Goal: Book appointment/travel/reservation

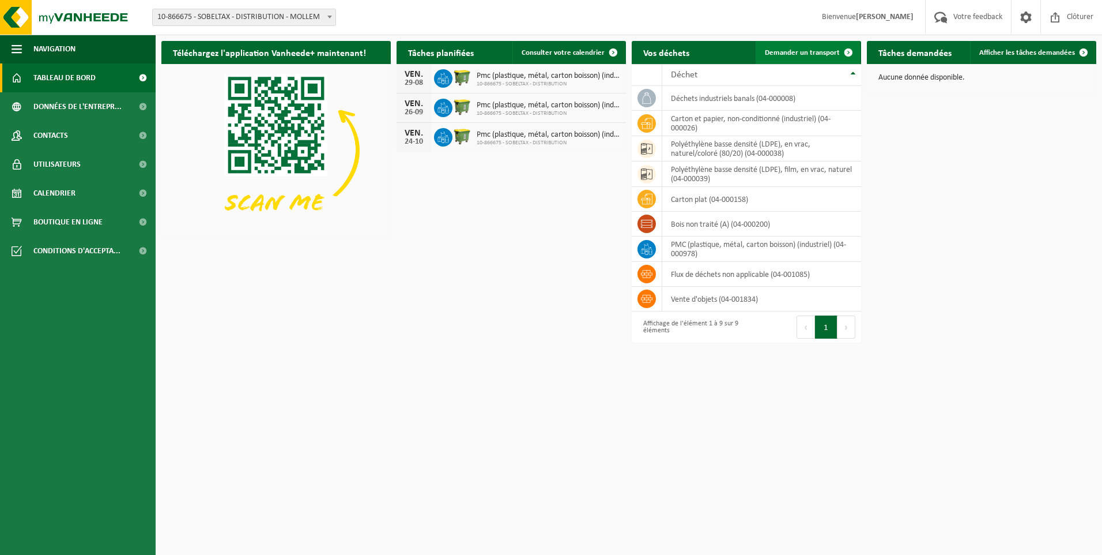
click at [831, 48] on link "Demander un transport" at bounding box center [808, 52] width 104 height 23
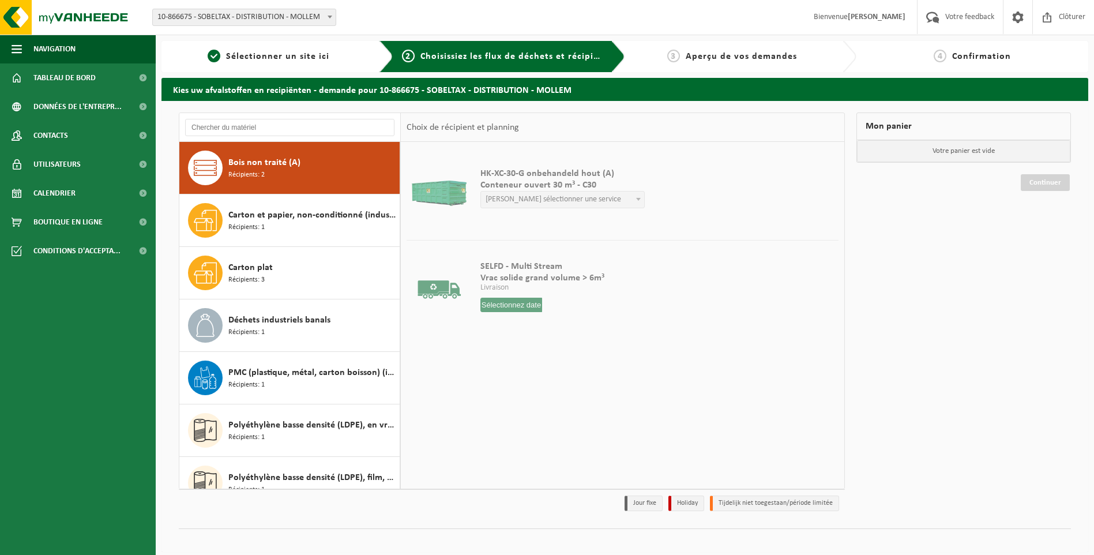
click at [286, 166] on span "Bois non traité (A)" at bounding box center [264, 163] width 72 height 14
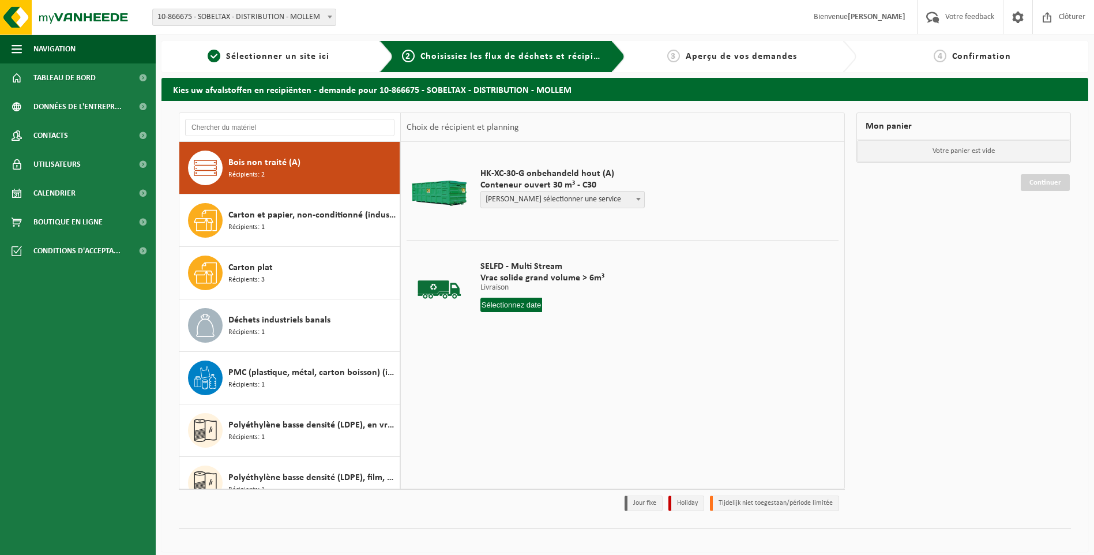
drag, startPoint x: 492, startPoint y: 194, endPoint x: 515, endPoint y: 197, distance: 23.3
click at [515, 197] on span "Veuillez sélectionner une service" at bounding box center [562, 199] width 163 height 16
select select "P2PL-VEL-072376_HK-XC-30-GN-00_04-000200_46"
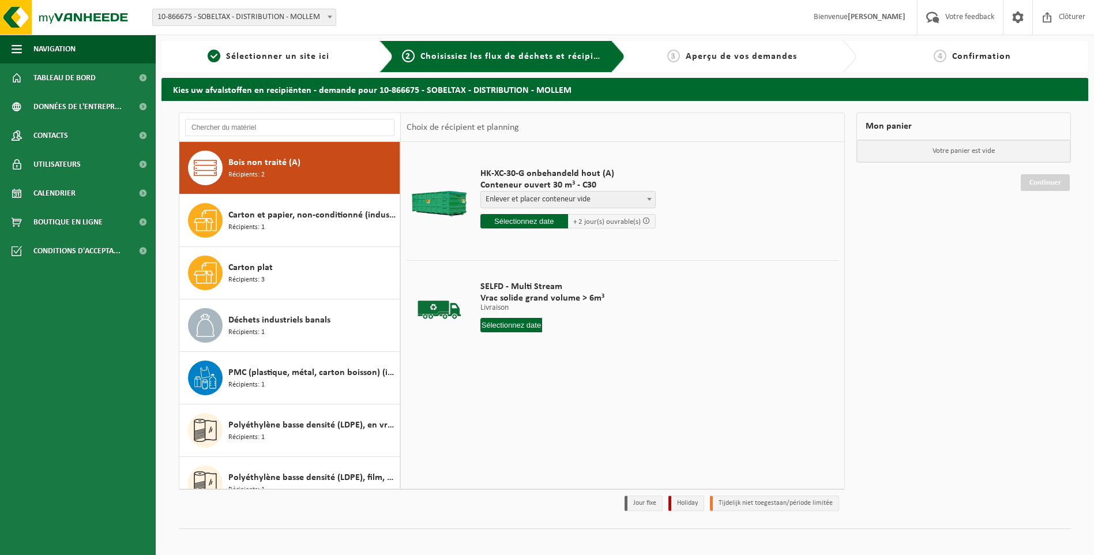
click at [546, 224] on input "text" at bounding box center [524, 221] width 88 height 14
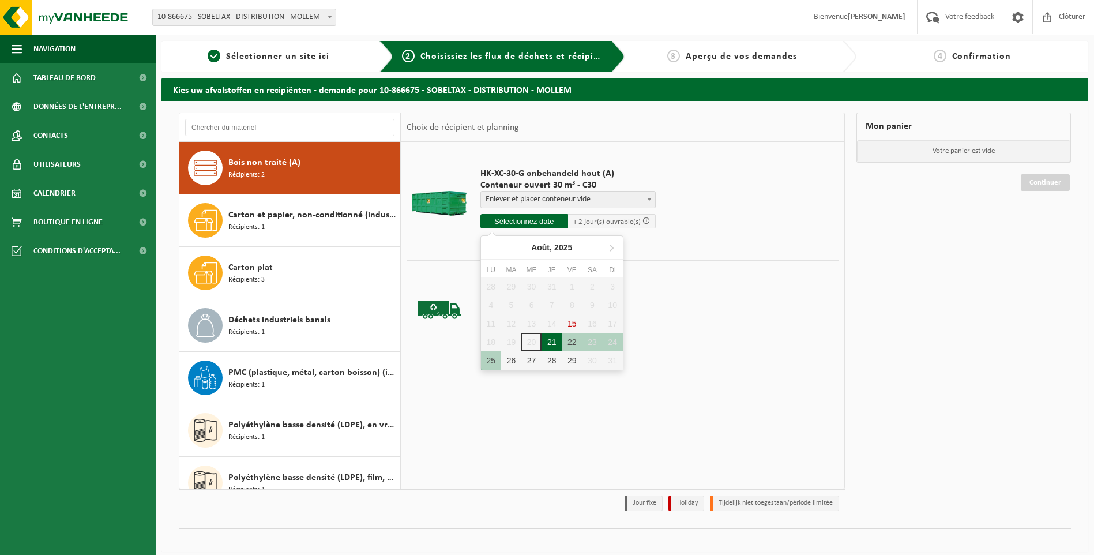
click at [551, 337] on div "21" at bounding box center [551, 342] width 20 height 18
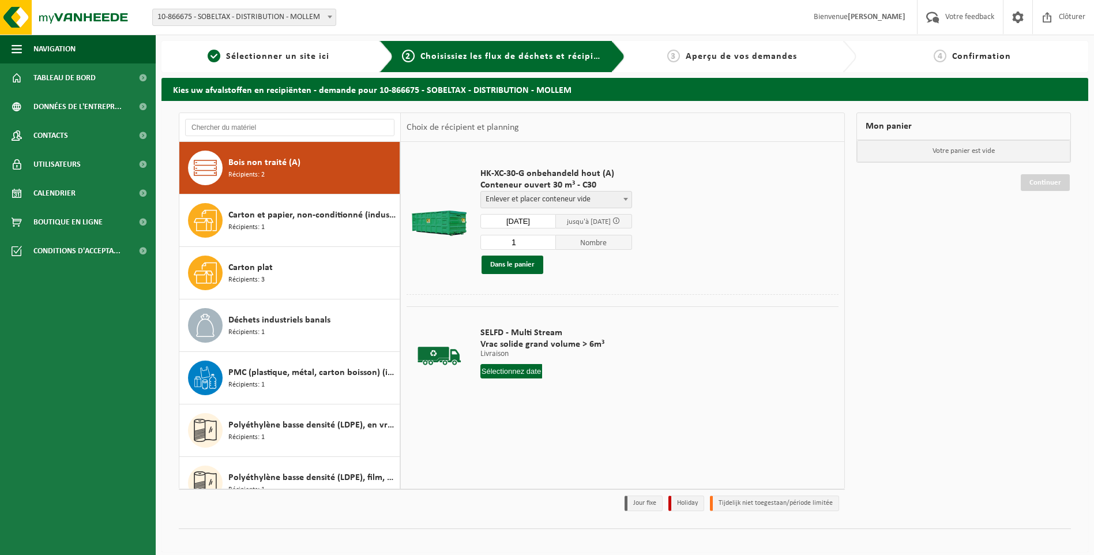
type input "à partir de 2025-08-21"
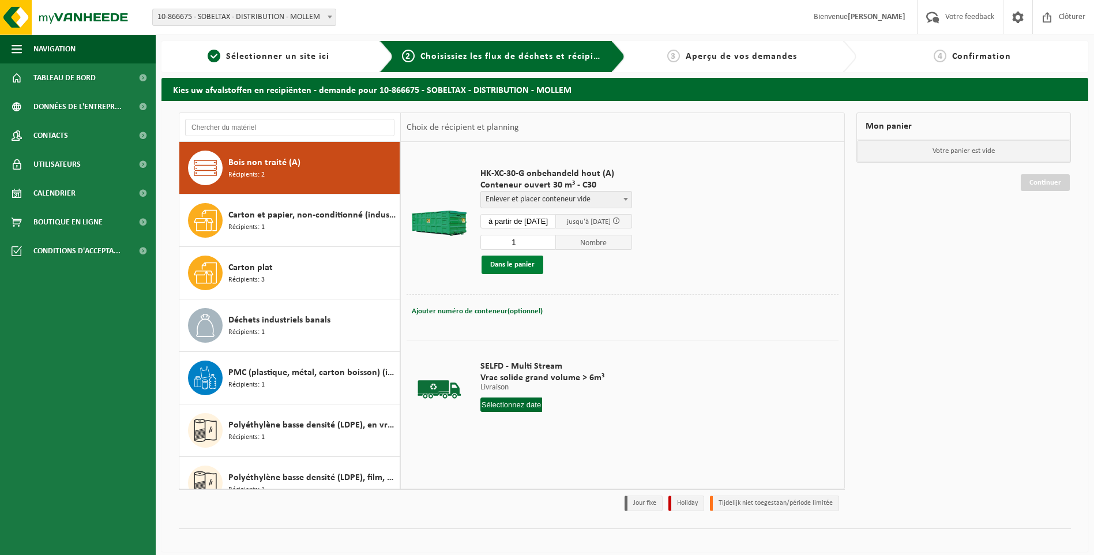
click at [530, 271] on button "Dans le panier" at bounding box center [512, 264] width 62 height 18
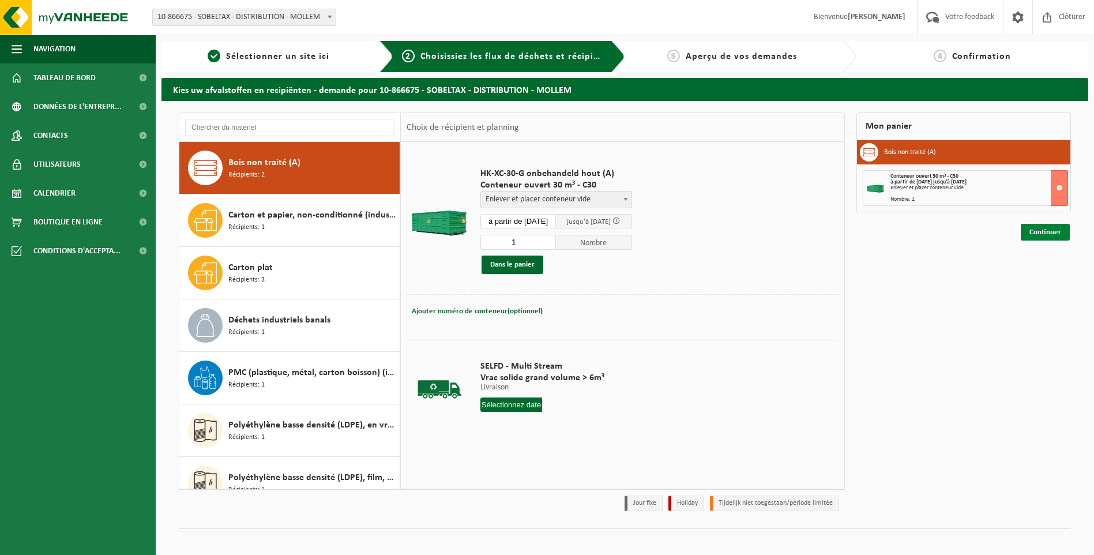
click at [1055, 233] on link "Continuer" at bounding box center [1044, 232] width 49 height 17
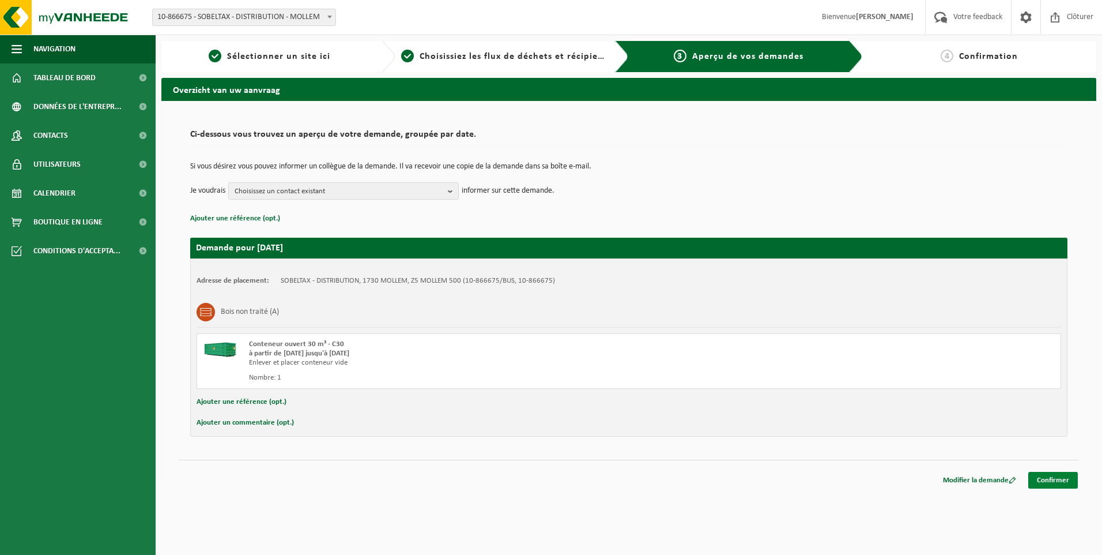
click at [1069, 486] on link "Confirmer" at bounding box center [1054, 480] width 50 height 17
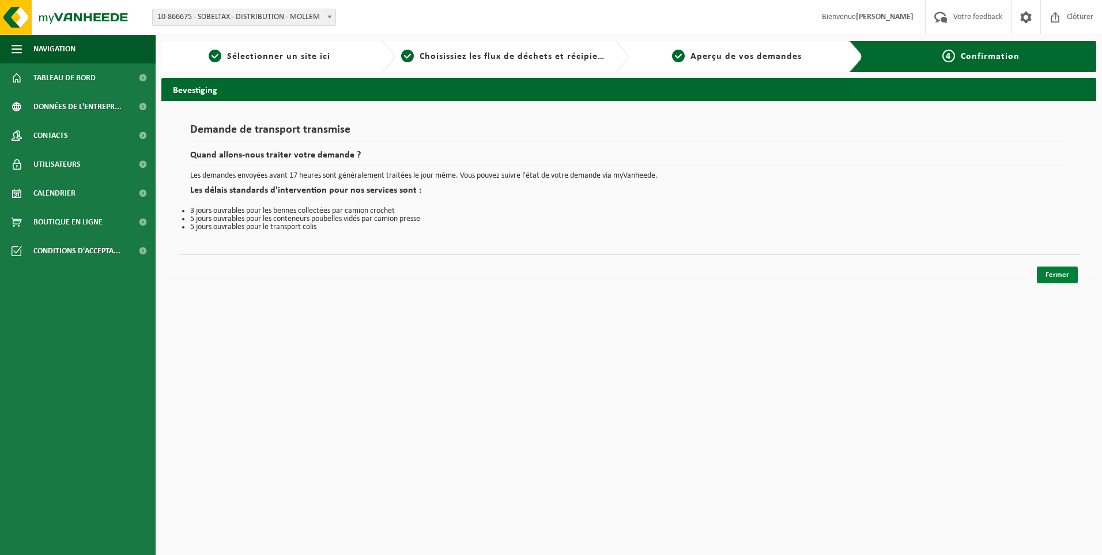
click at [1047, 268] on link "Fermer" at bounding box center [1057, 274] width 41 height 17
